Goal: Information Seeking & Learning: Learn about a topic

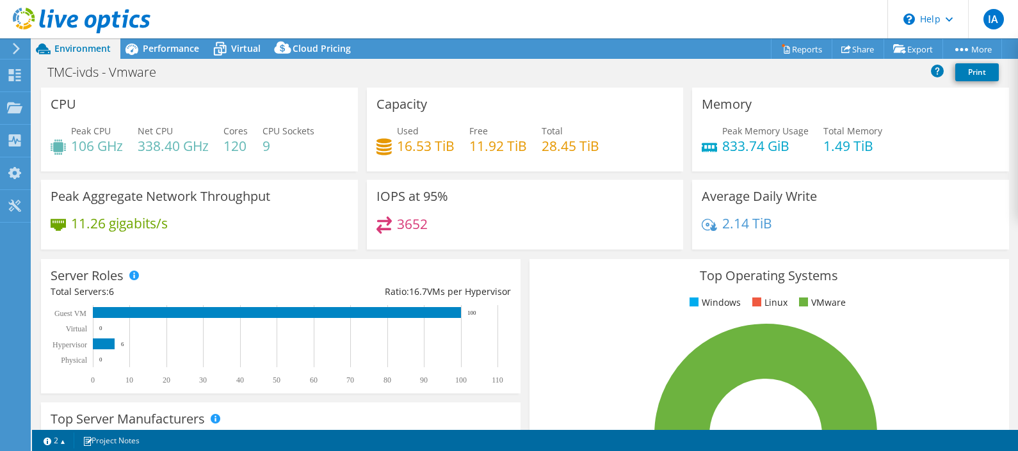
select select "USD"
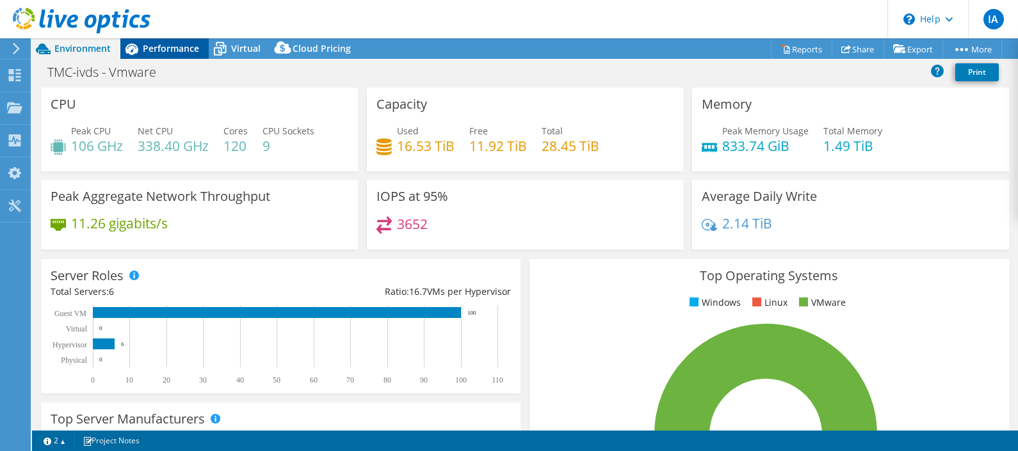
scroll to position [45, 0]
click at [150, 45] on span "Performance" at bounding box center [171, 48] width 56 height 12
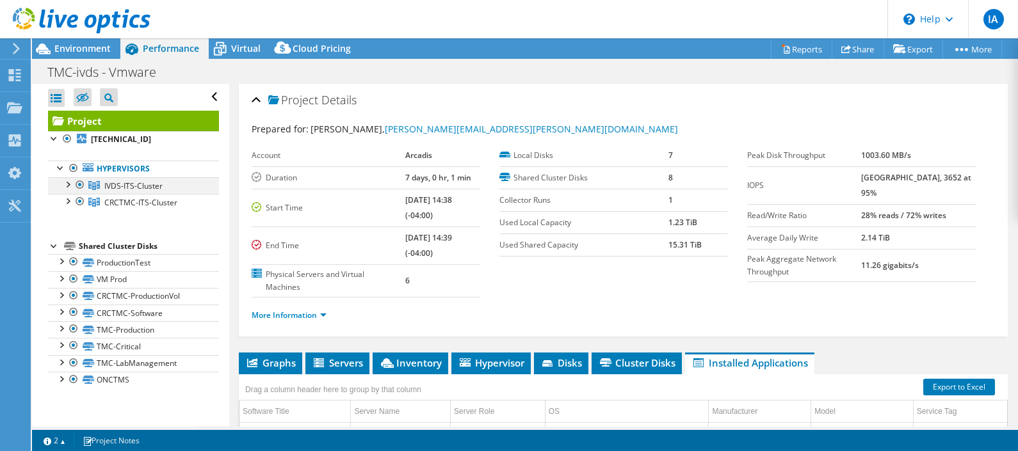
click at [80, 185] on div at bounding box center [80, 184] width 13 height 15
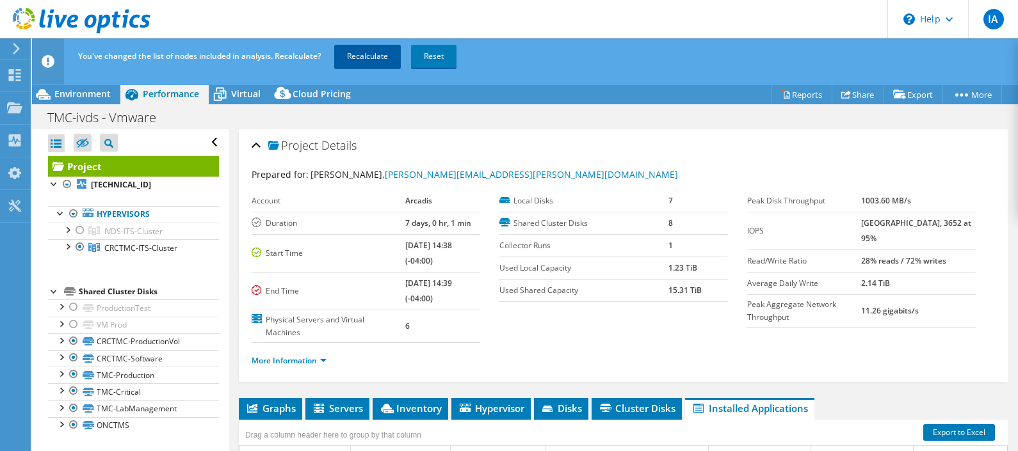
click at [363, 45] on link "Recalculate" at bounding box center [367, 56] width 67 height 23
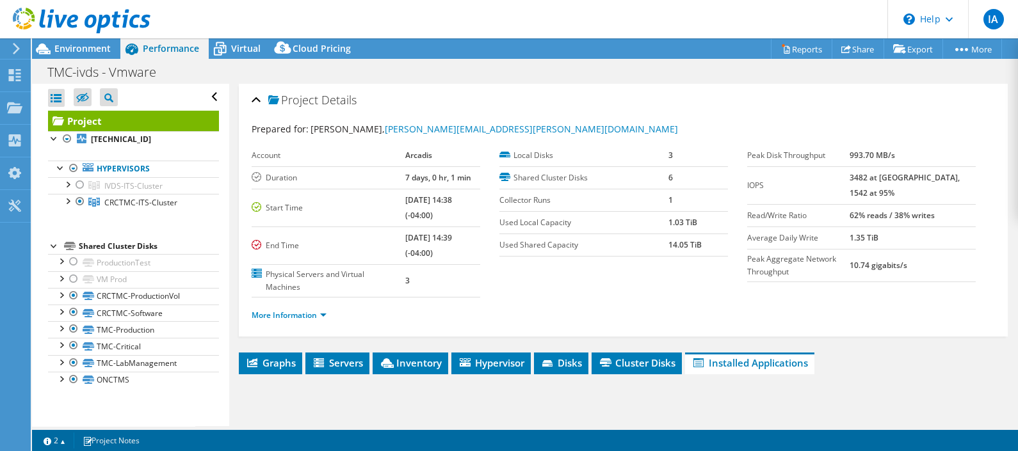
click at [257, 357] on span "Graphs" at bounding box center [270, 363] width 51 height 13
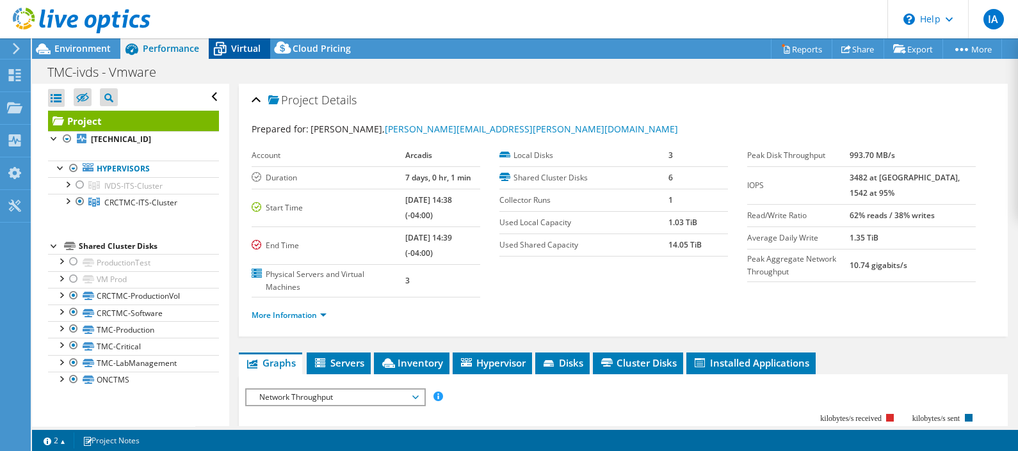
scroll to position [241, 0]
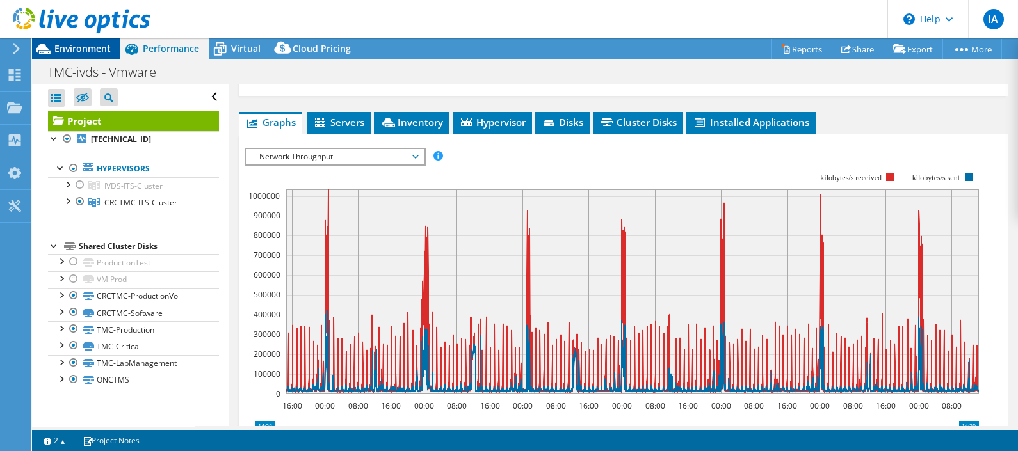
click at [88, 49] on span "Environment" at bounding box center [82, 48] width 56 height 12
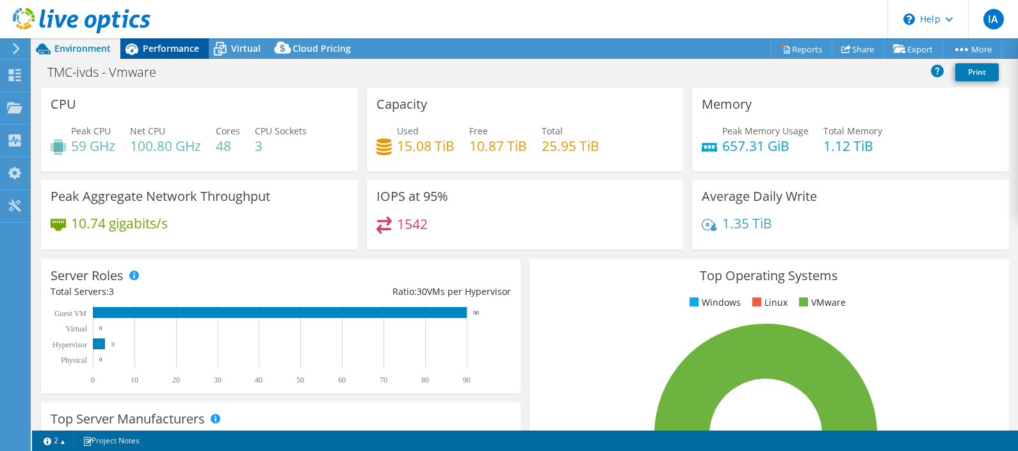
click at [166, 43] on span "Performance" at bounding box center [171, 48] width 56 height 12
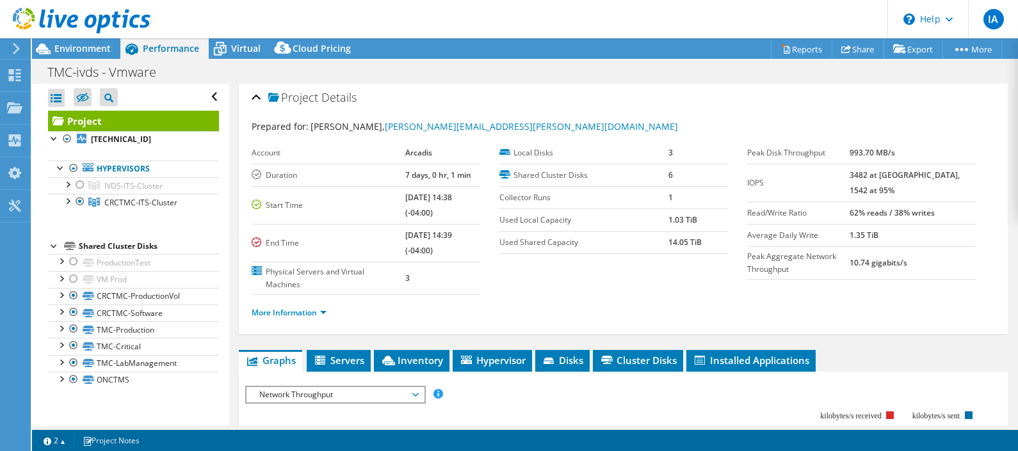
scroll to position [0, 0]
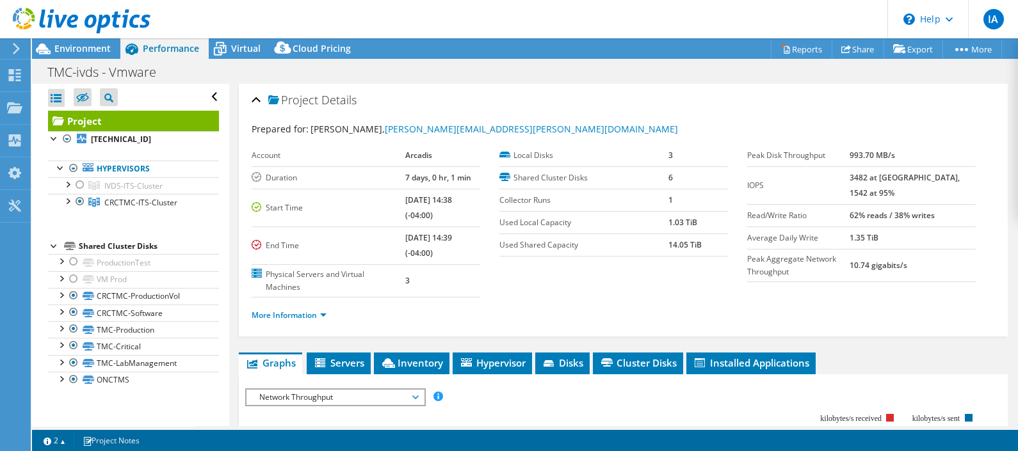
click at [880, 182] on td "3482 at [GEOGRAPHIC_DATA], 1542 at 95%" at bounding box center [913, 185] width 126 height 38
drag, startPoint x: 880, startPoint y: 182, endPoint x: 880, endPoint y: 196, distance: 13.4
click at [880, 196] on b "3482 at [GEOGRAPHIC_DATA], 1542 at 95%" at bounding box center [905, 185] width 110 height 26
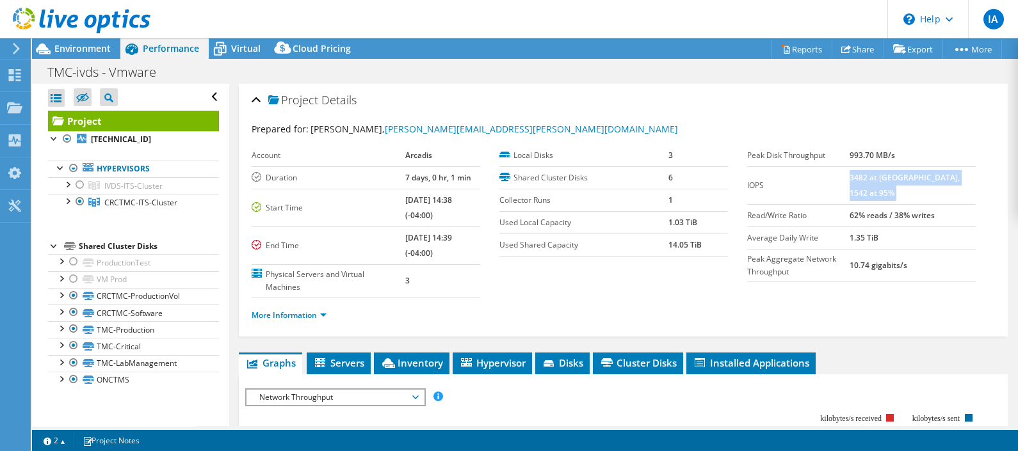
click at [900, 201] on td "3482 at [GEOGRAPHIC_DATA], 1542 at 95%" at bounding box center [913, 185] width 126 height 38
click at [934, 181] on b "3482 at [GEOGRAPHIC_DATA], 1542 at 95%" at bounding box center [905, 185] width 110 height 26
drag, startPoint x: 934, startPoint y: 181, endPoint x: 916, endPoint y: 193, distance: 21.3
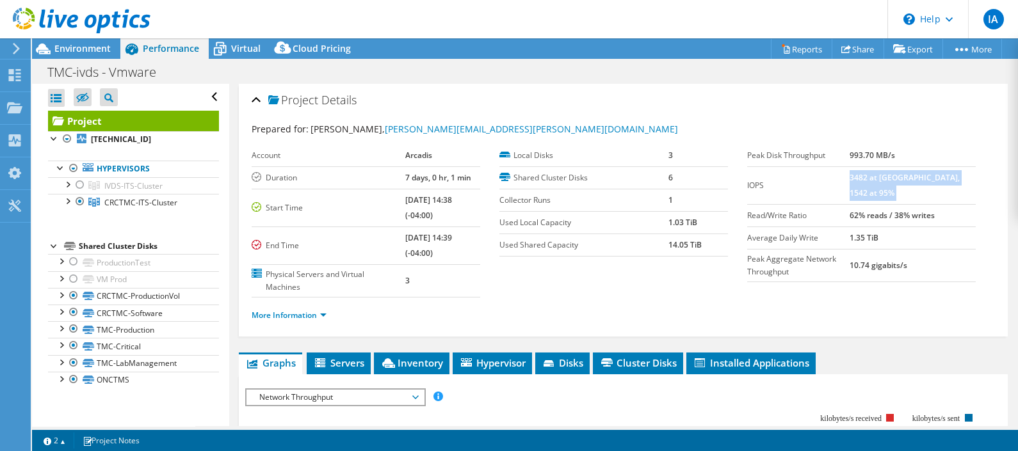
click at [916, 193] on td "3482 at [GEOGRAPHIC_DATA], 1542 at 95%" at bounding box center [913, 185] width 126 height 38
click at [906, 182] on td "3482 at [GEOGRAPHIC_DATA], 1542 at 95%" at bounding box center [913, 185] width 126 height 38
